Goal: Transaction & Acquisition: Purchase product/service

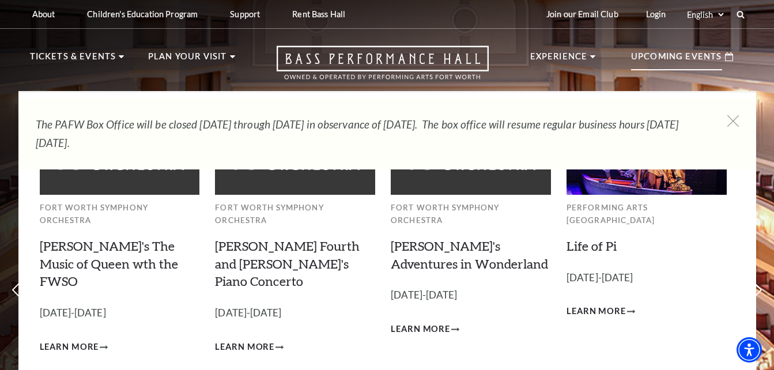
click at [655, 57] on p "Upcoming Events" at bounding box center [676, 60] width 91 height 21
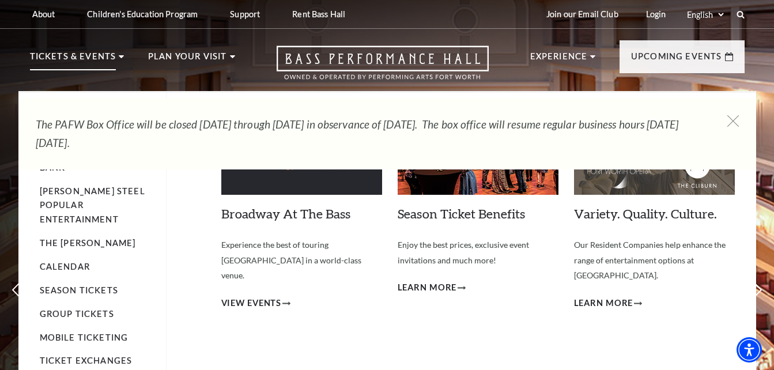
click at [116, 58] on li "Tickets & Events Now On Sale Broadway At The Bass presented by PNC Bank Irwin S…" at bounding box center [77, 70] width 95 height 41
click at [64, 262] on link "Calendar" at bounding box center [65, 267] width 50 height 10
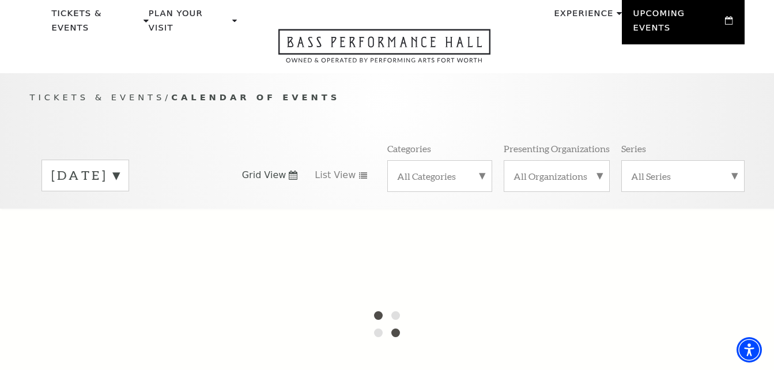
scroll to position [45, 0]
click at [119, 165] on label "August 2025" at bounding box center [85, 174] width 68 height 18
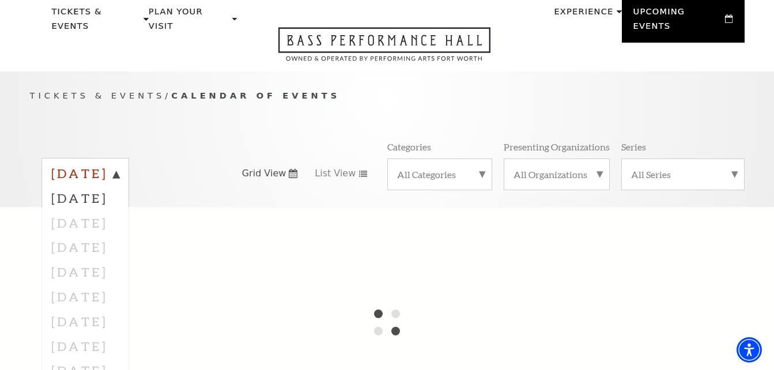
click at [119, 165] on label "August 2025" at bounding box center [85, 175] width 68 height 21
click at [196, 158] on div "August 2025" at bounding box center [126, 173] width 170 height 31
click at [295, 169] on icon at bounding box center [293, 173] width 9 height 9
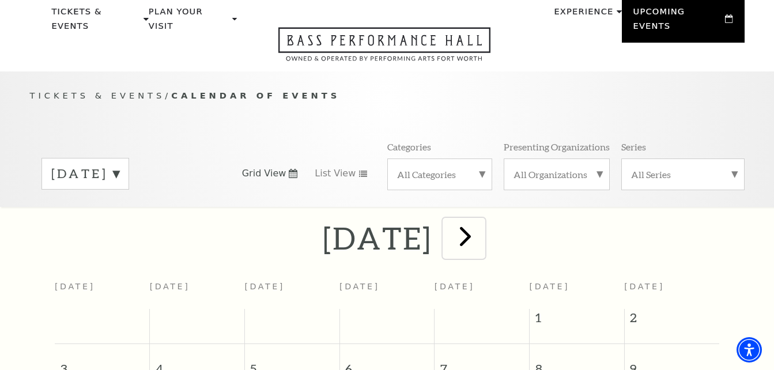
click at [482, 224] on span "next" at bounding box center [465, 236] width 33 height 33
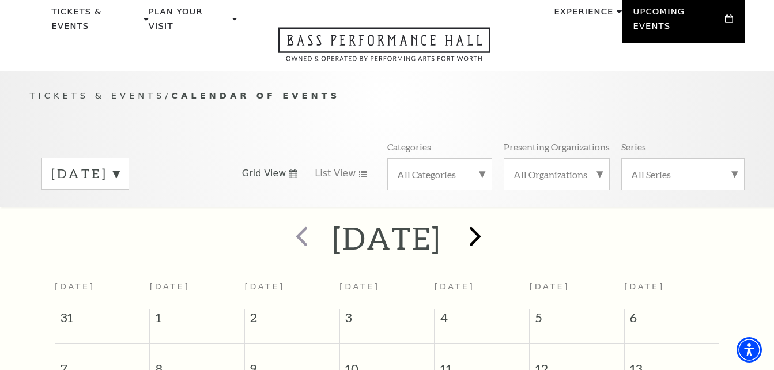
click at [441, 224] on h2 "September 2025" at bounding box center [387, 238] width 109 height 37
click at [492, 224] on span "next" at bounding box center [475, 236] width 33 height 33
click at [495, 224] on button "next" at bounding box center [473, 238] width 42 height 41
click at [492, 224] on span "next" at bounding box center [475, 236] width 33 height 33
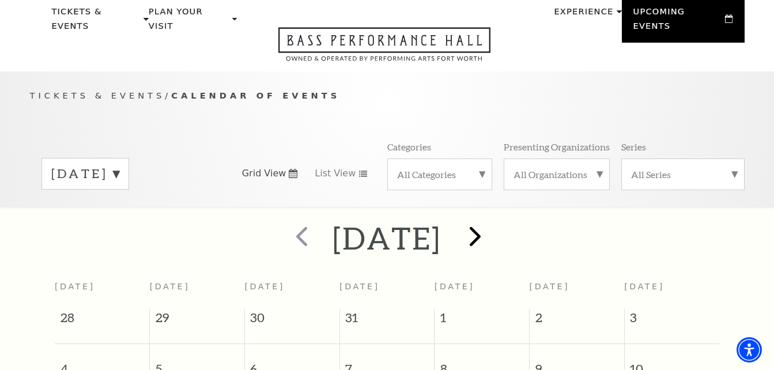
click at [505, 224] on div at bounding box center [473, 238] width 64 height 41
click at [492, 226] on span "next" at bounding box center [475, 236] width 33 height 33
click at [492, 225] on span "next" at bounding box center [475, 236] width 33 height 33
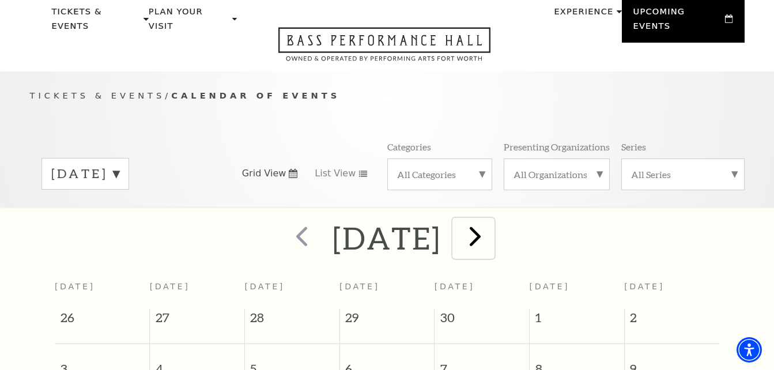
click at [492, 224] on span "next" at bounding box center [475, 236] width 33 height 33
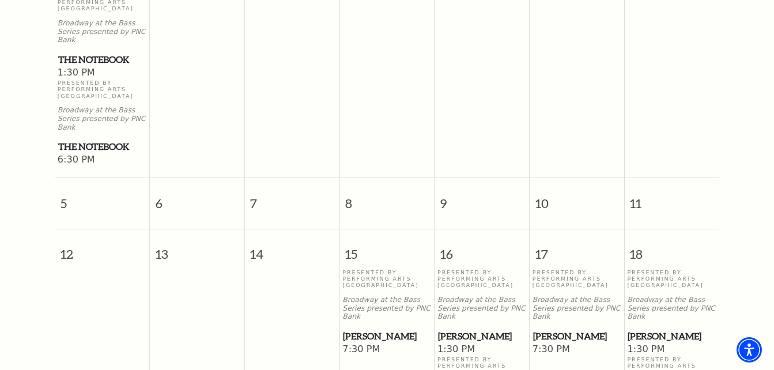
scroll to position [424, 0]
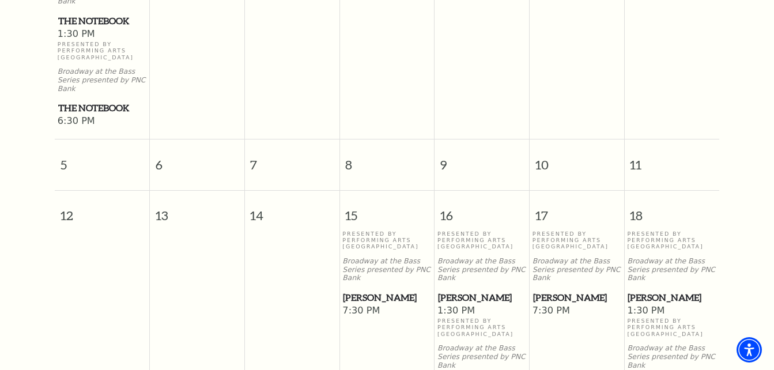
click at [449, 290] on span "[PERSON_NAME]" at bounding box center [482, 297] width 88 height 14
drag, startPoint x: 449, startPoint y: 259, endPoint x: 448, endPoint y: 187, distance: 72.6
click at [448, 191] on span "16" at bounding box center [482, 211] width 95 height 40
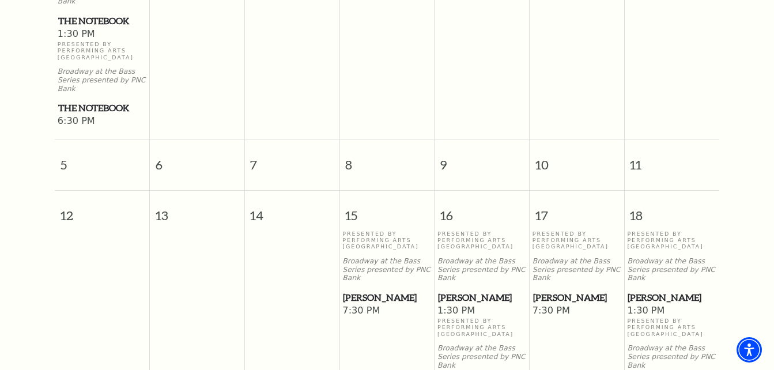
click at [457, 231] on p "Presented By Performing Arts Fort Worth" at bounding box center [481, 241] width 89 height 20
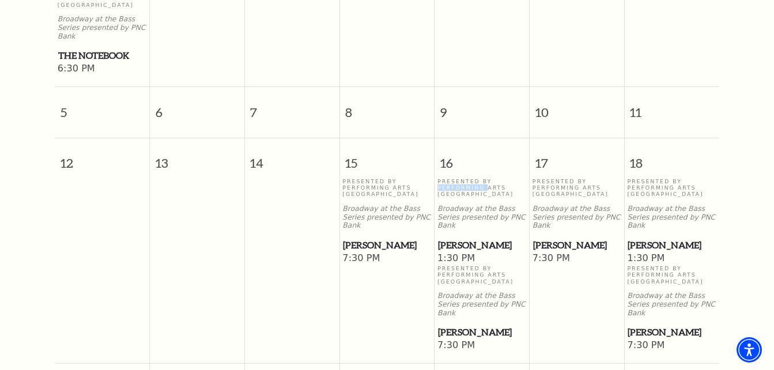
scroll to position [492, 0]
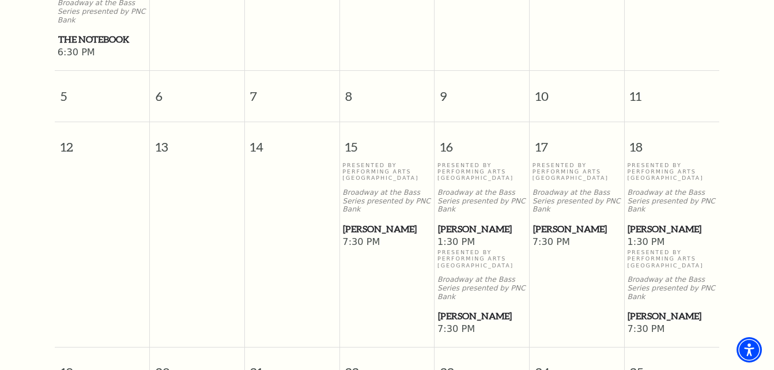
click at [464, 222] on span "[PERSON_NAME]" at bounding box center [482, 229] width 88 height 14
click at [470, 162] on p "Presented By Performing Arts Fort Worth" at bounding box center [481, 172] width 89 height 20
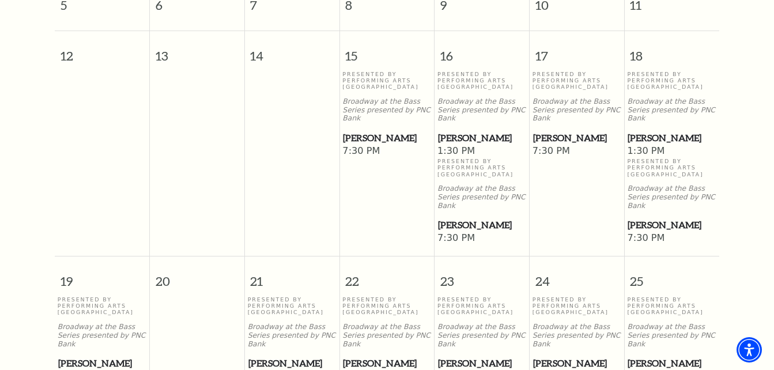
scroll to position [621, 0]
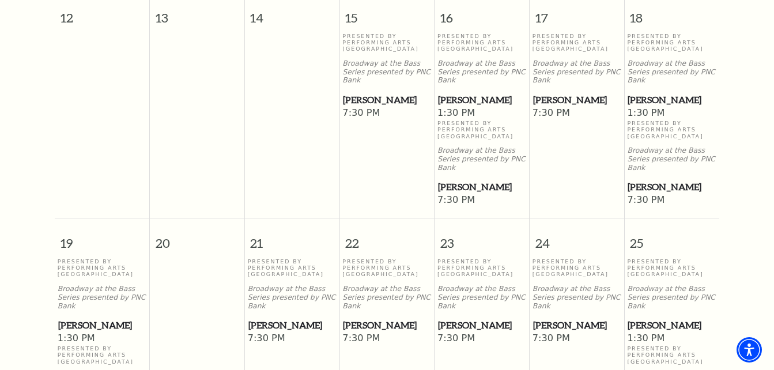
click at [461, 93] on span "[PERSON_NAME]" at bounding box center [482, 100] width 88 height 14
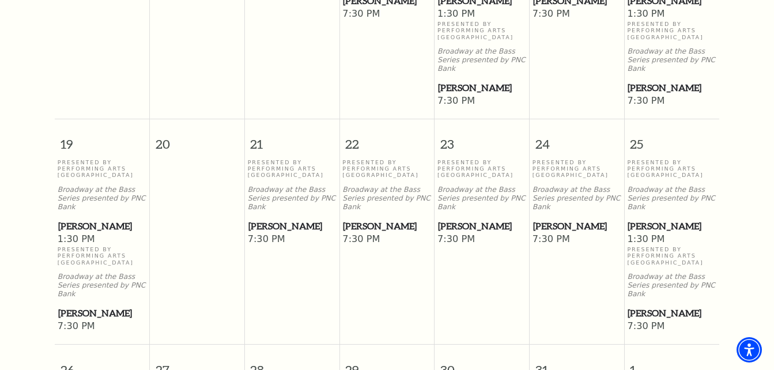
scroll to position [726, 0]
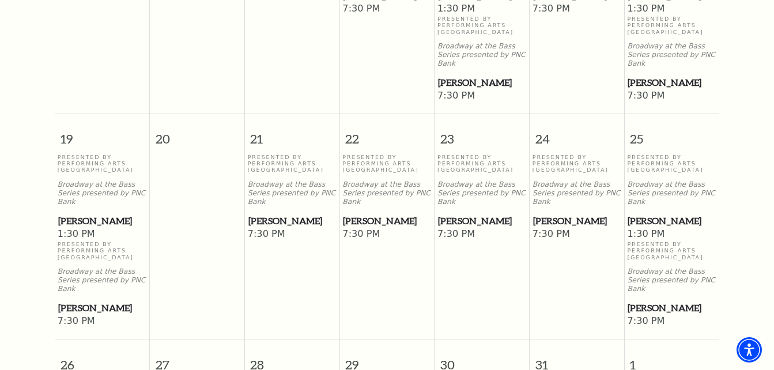
click at [462, 214] on span "[PERSON_NAME]" at bounding box center [482, 221] width 88 height 14
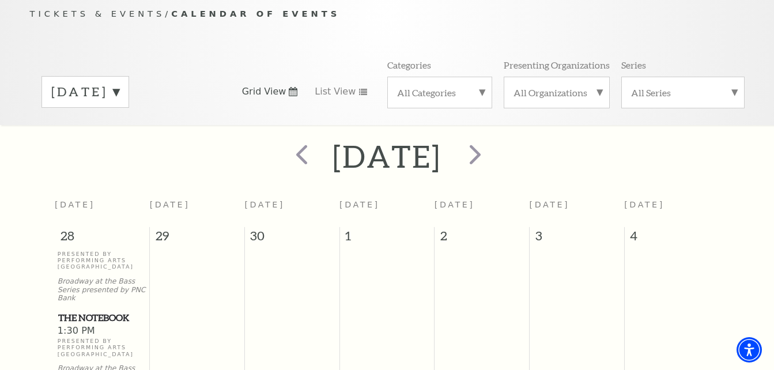
scroll to position [0, 0]
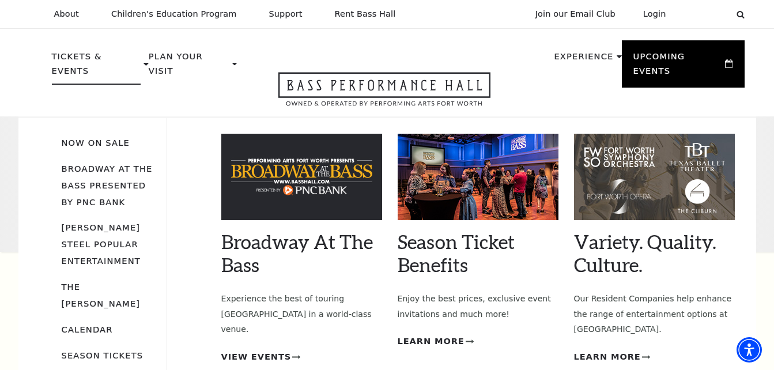
click at [79, 56] on p "Tickets & Events" at bounding box center [96, 67] width 89 height 35
click at [85, 186] on link "Broadway At The Bass presented by PNC Bank" at bounding box center [107, 185] width 91 height 43
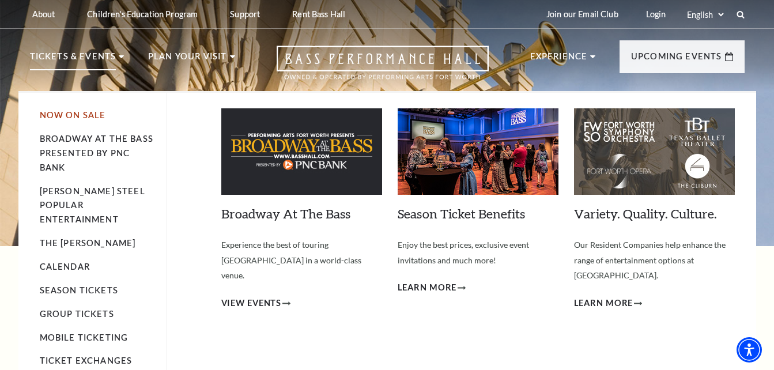
click at [61, 111] on link "Now On Sale" at bounding box center [73, 115] width 66 height 10
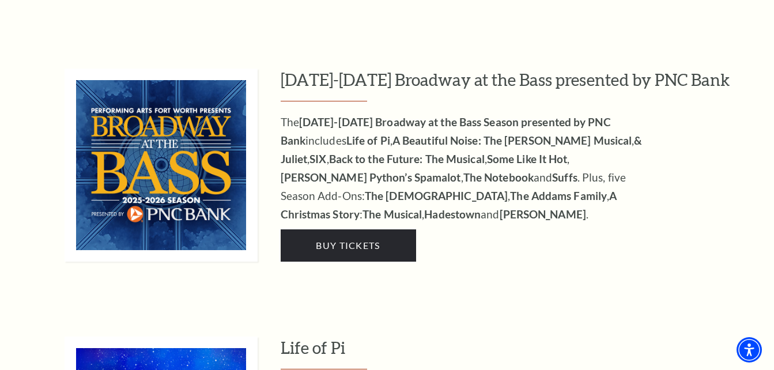
scroll to position [1084, 0]
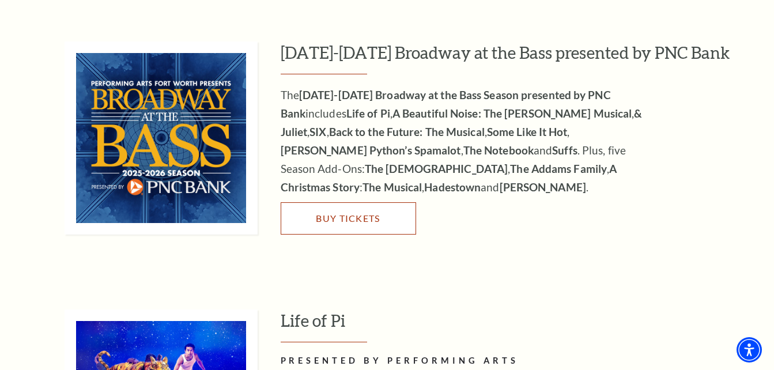
click at [348, 213] on span "Buy Tickets" at bounding box center [348, 218] width 64 height 11
